Goal: Task Accomplishment & Management: Use online tool/utility

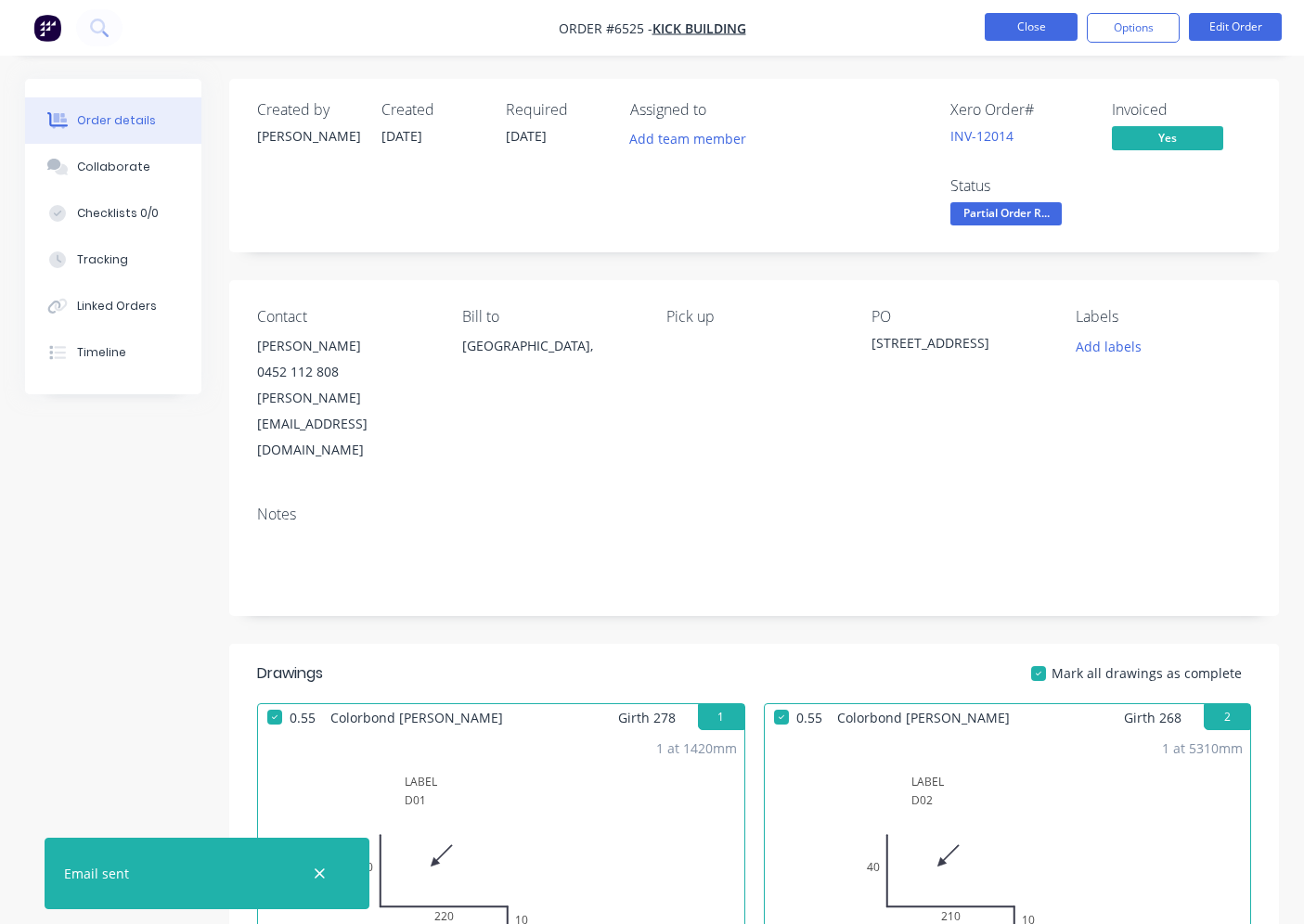
click at [1005, 35] on button "Close" at bounding box center [1032, 27] width 93 height 28
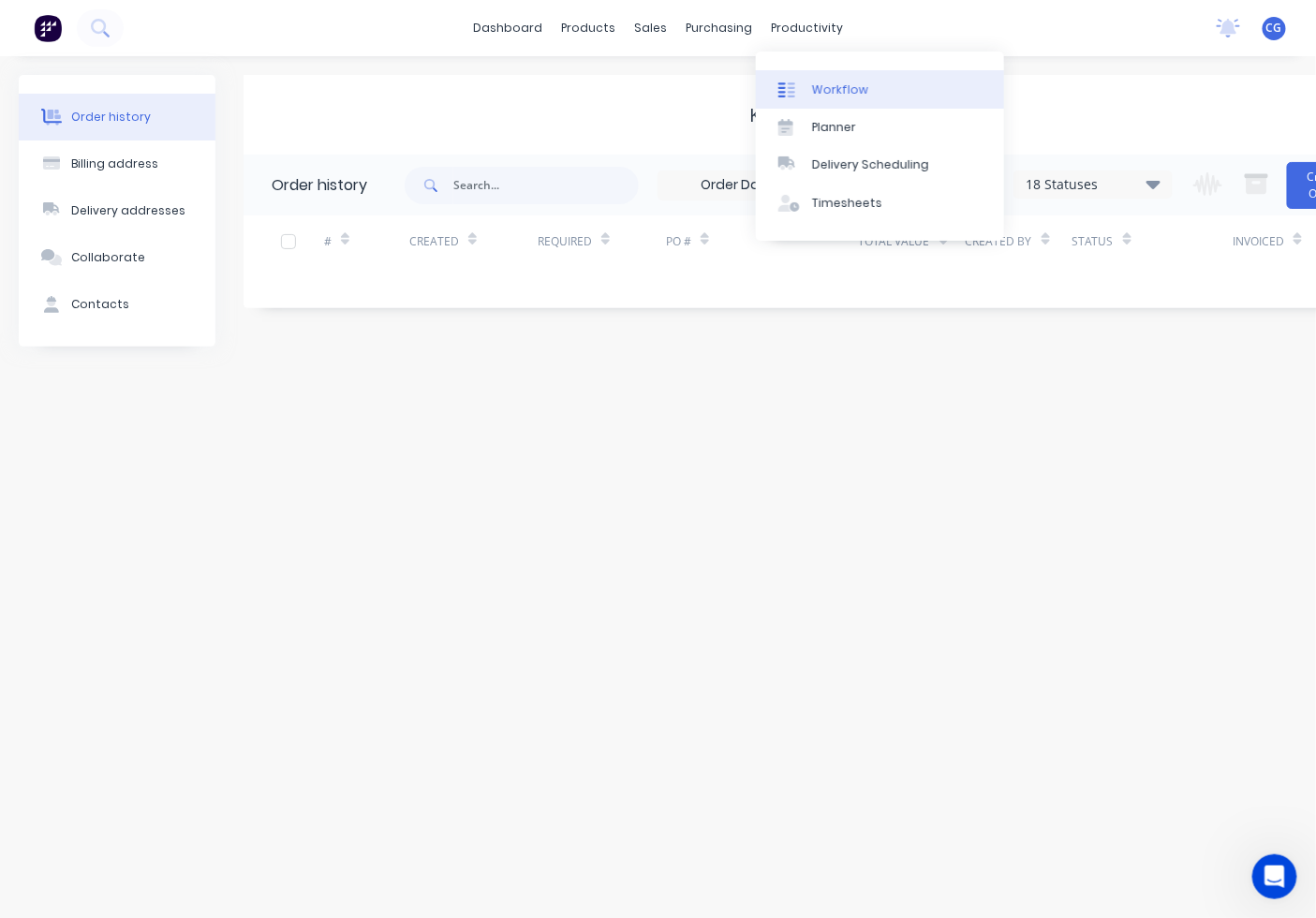
click at [797, 81] on div at bounding box center [792, 89] width 28 height 17
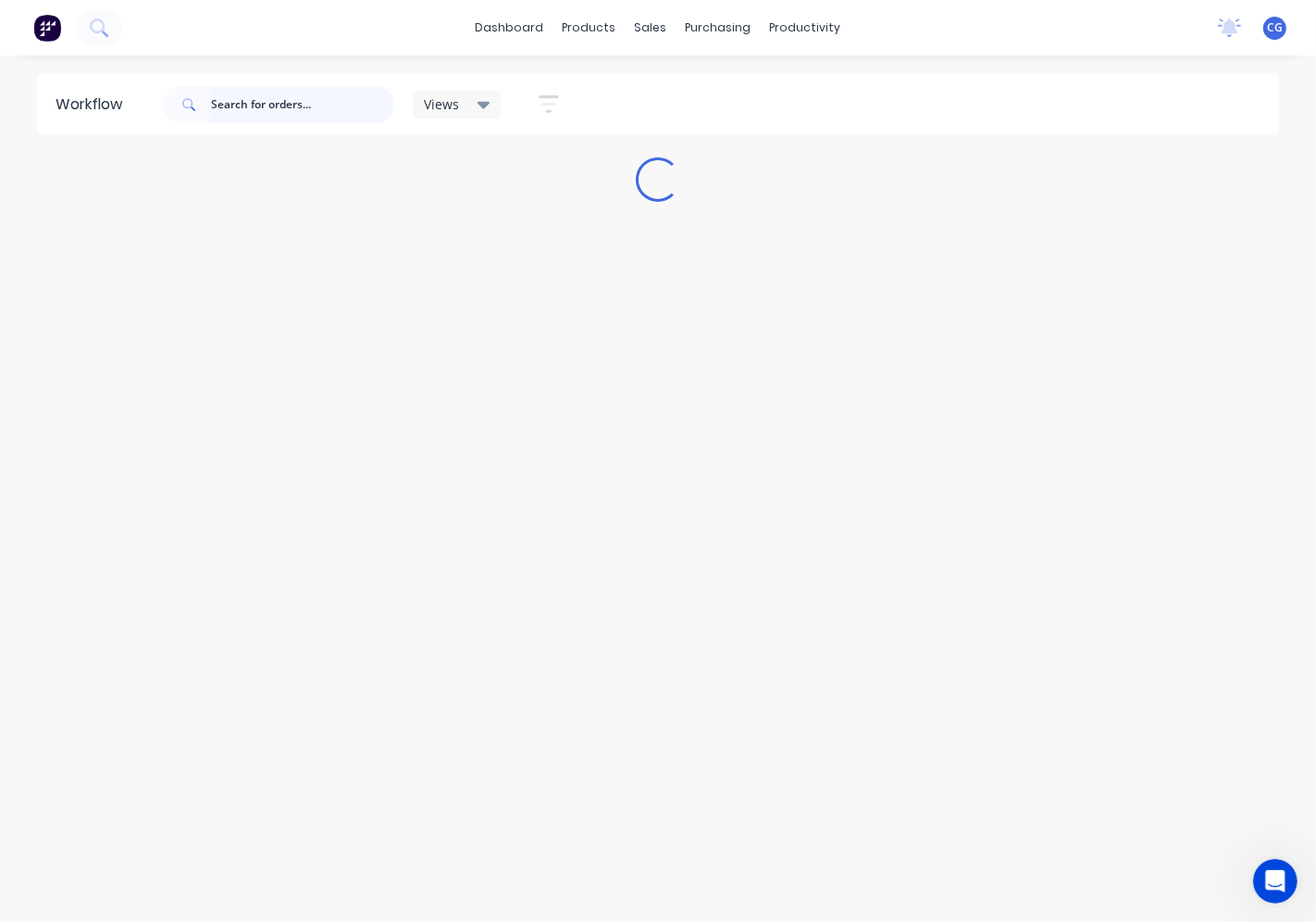
click at [331, 102] on input "text" at bounding box center [302, 104] width 183 height 37
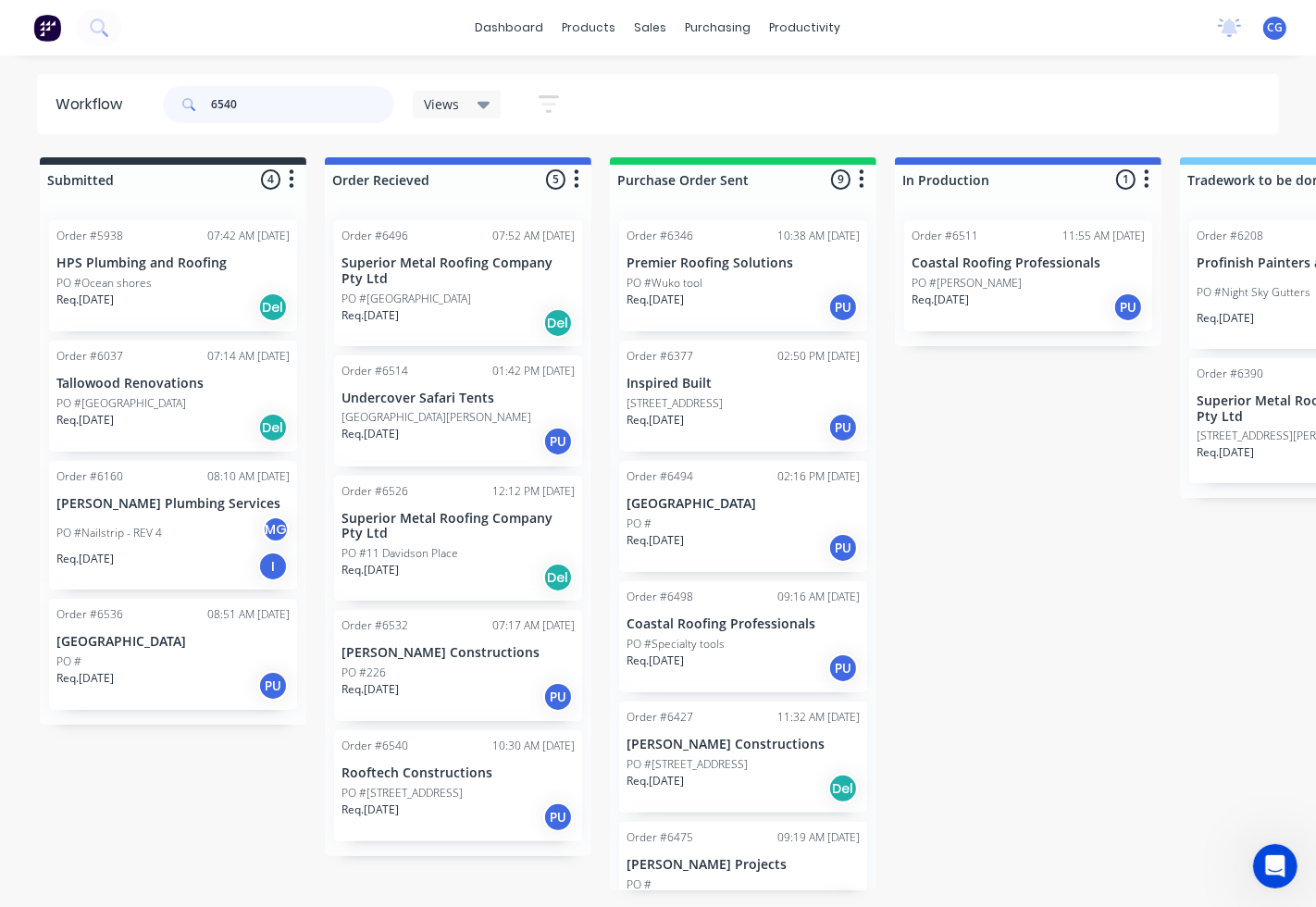
type input "6540"
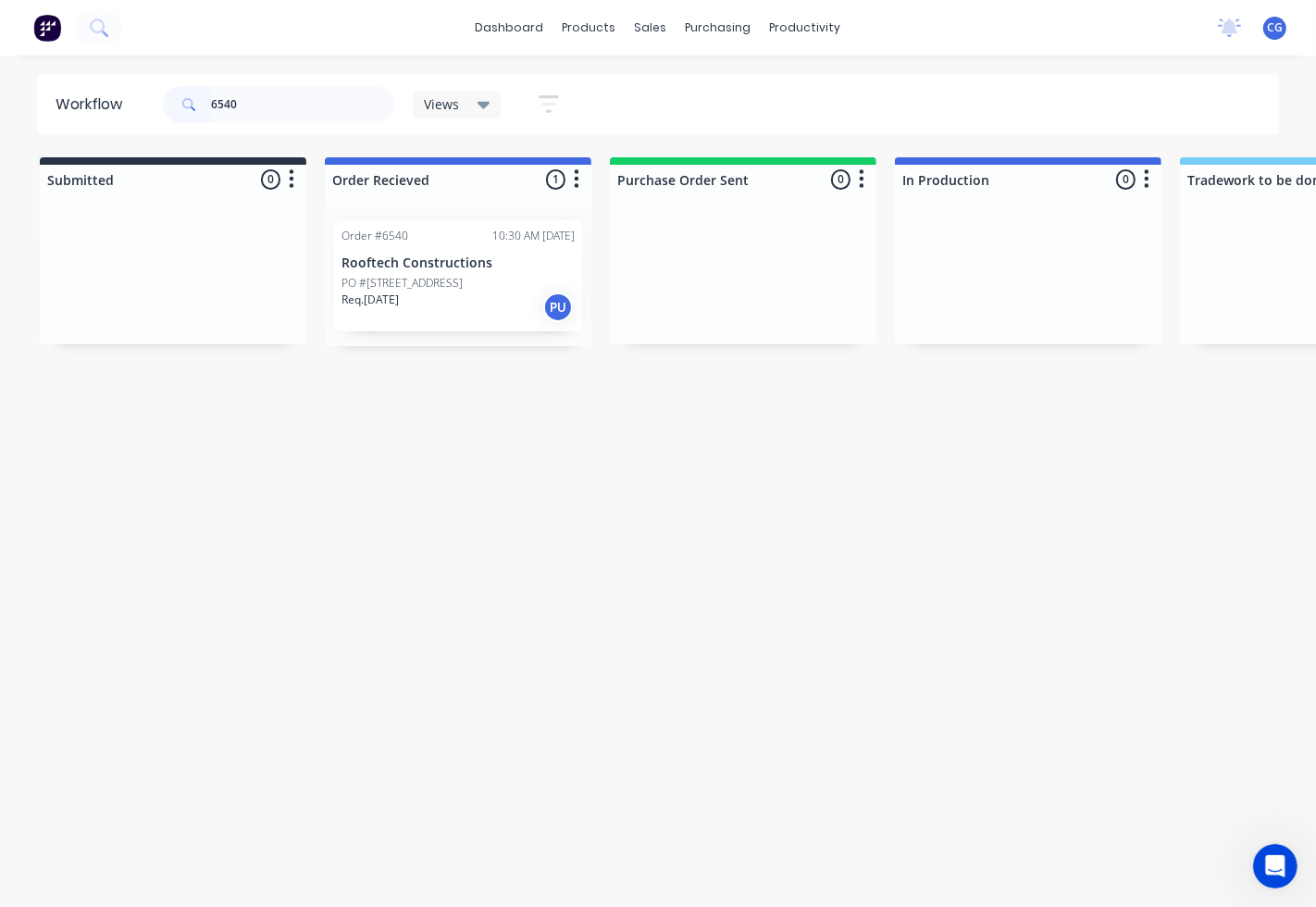
click at [418, 260] on p "Rooftech Constructions" at bounding box center [458, 264] width 233 height 16
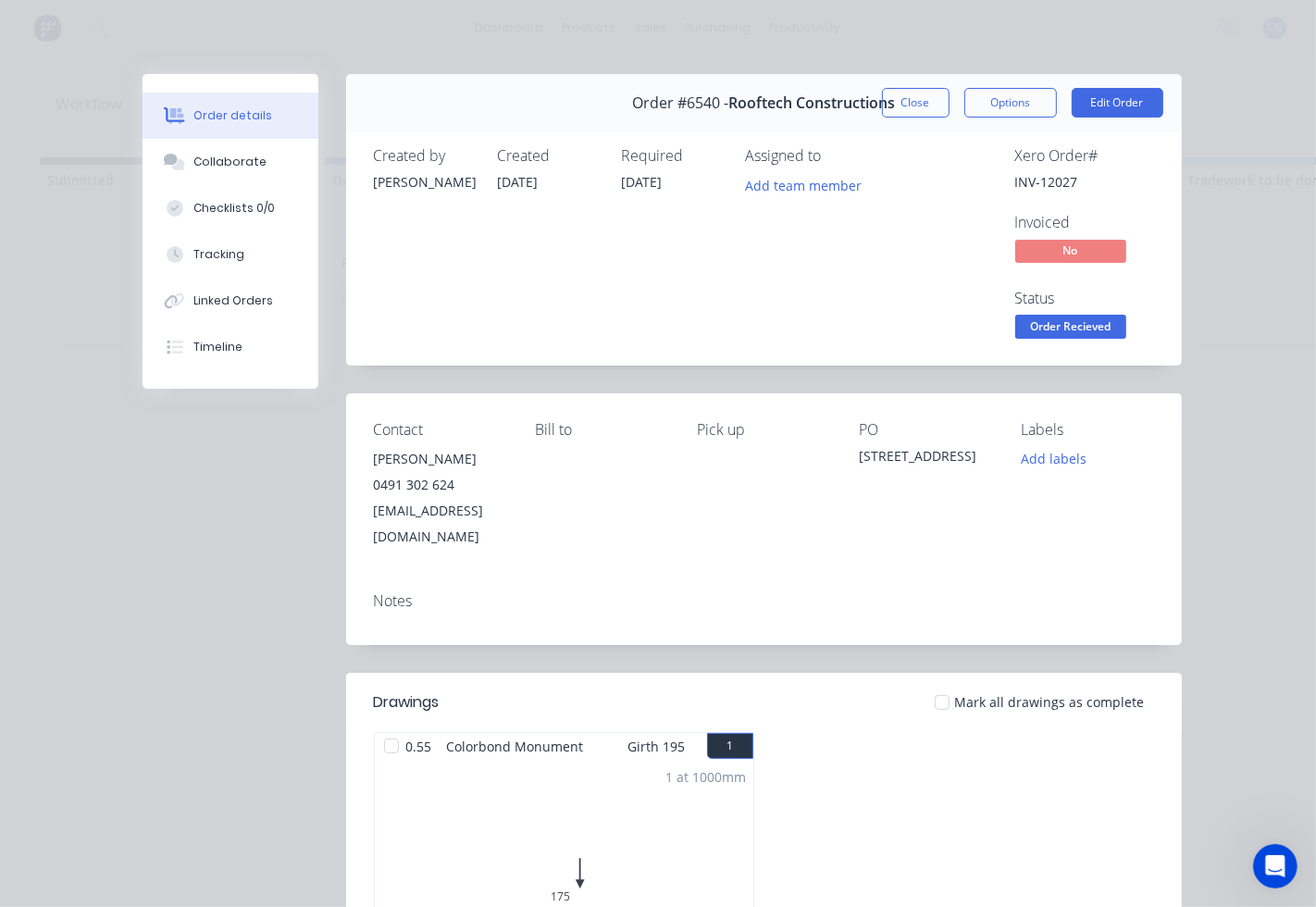
click at [931, 684] on div at bounding box center [942, 701] width 37 height 37
click at [1026, 318] on span "Order Recieved" at bounding box center [1071, 325] width 111 height 23
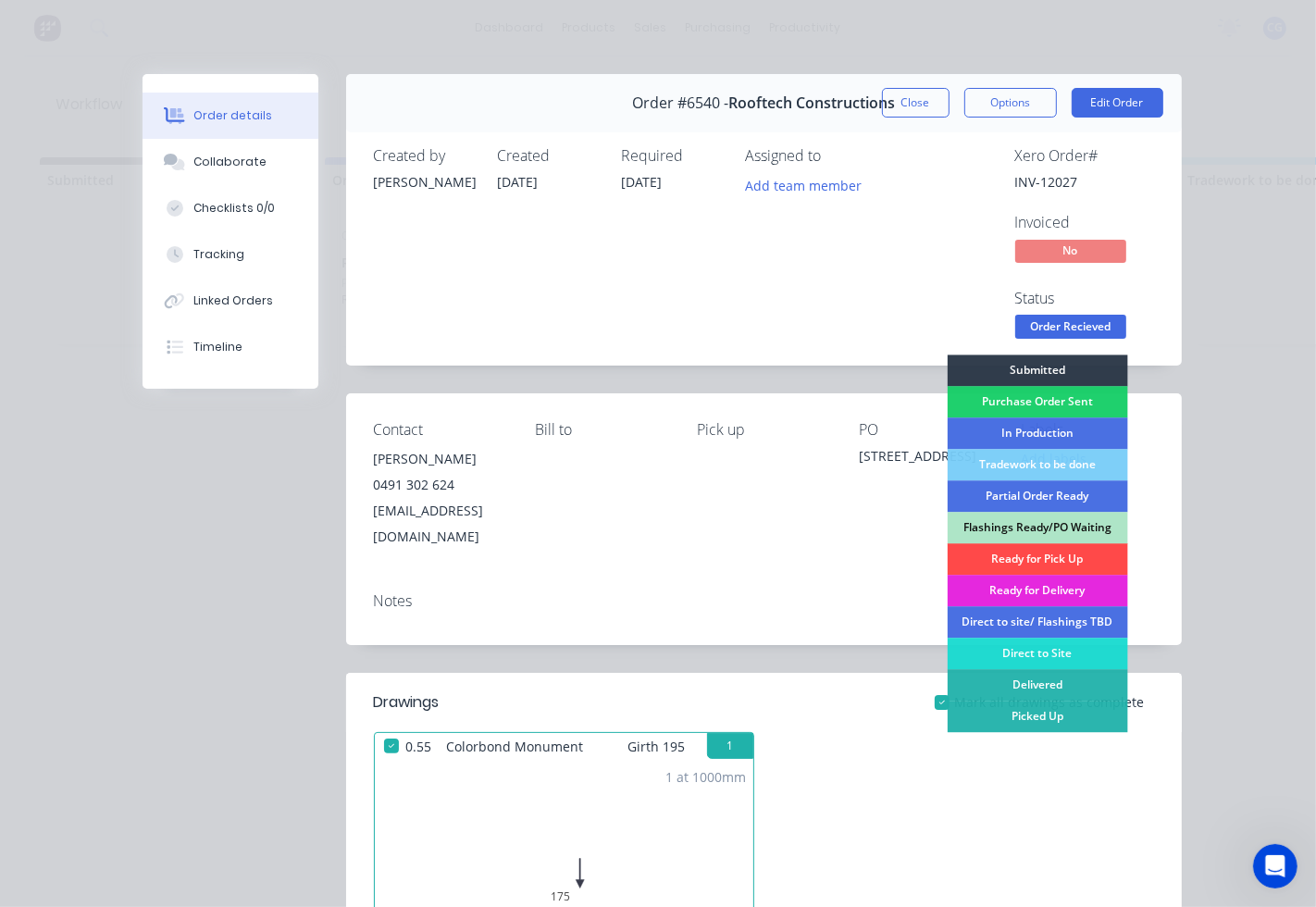
click at [990, 560] on div "Ready for Pick Up" at bounding box center [1036, 559] width 181 height 32
